Goal: Task Accomplishment & Management: Use online tool/utility

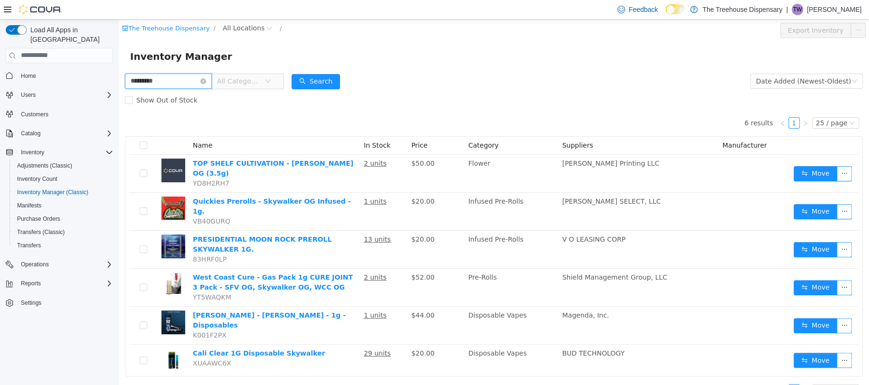
click at [189, 85] on input "*********" at bounding box center [168, 80] width 87 height 15
click at [206, 80] on icon "icon: close-circle" at bounding box center [203, 81] width 6 height 6
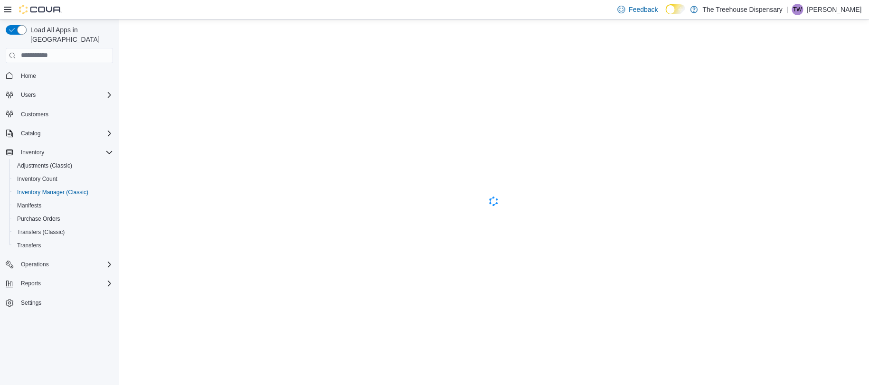
click at [837, 10] on p "[PERSON_NAME]" at bounding box center [833, 9] width 55 height 11
click at [814, 95] on button "Sign Out" at bounding box center [813, 91] width 87 height 15
